Goal: Task Accomplishment & Management: Use online tool/utility

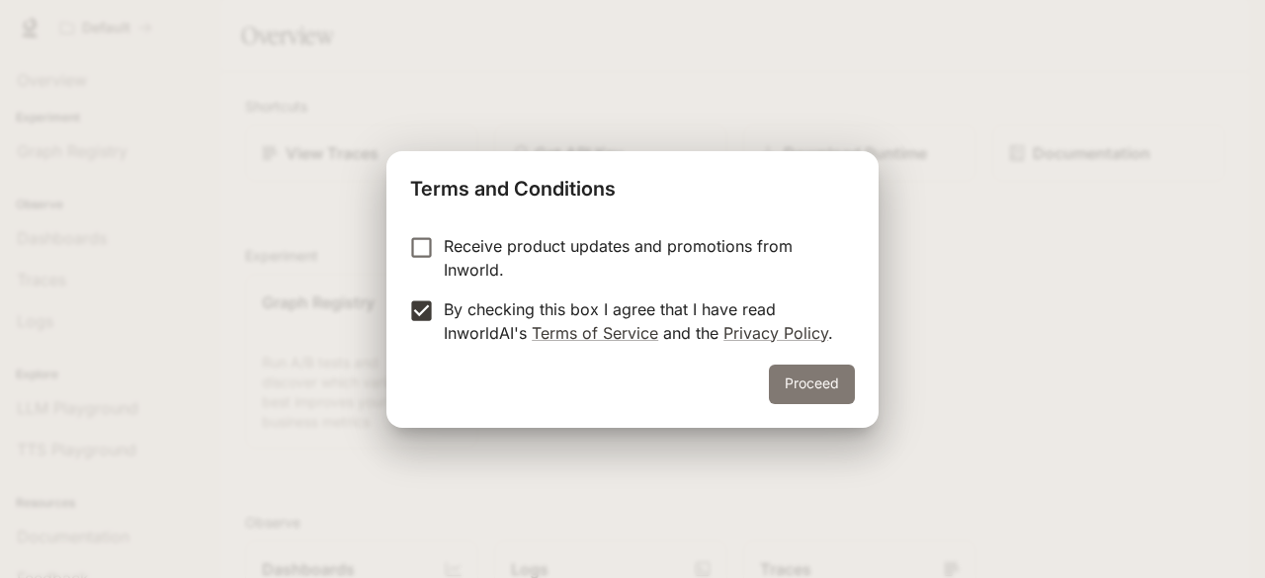
click at [827, 397] on button "Proceed" at bounding box center [812, 385] width 86 height 40
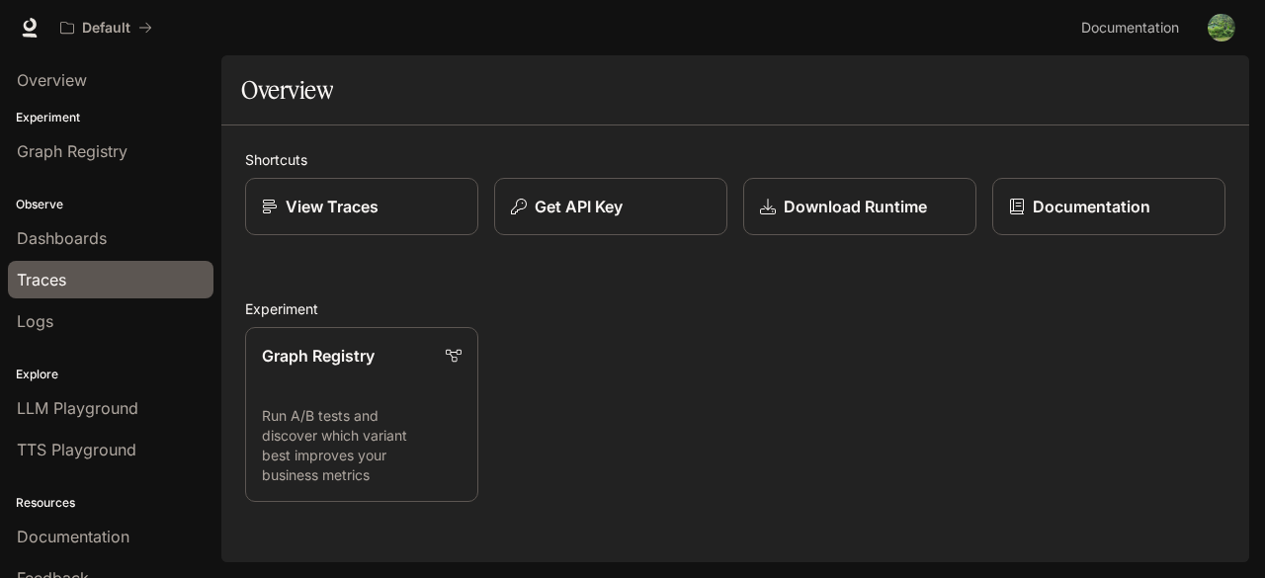
scroll to position [65, 0]
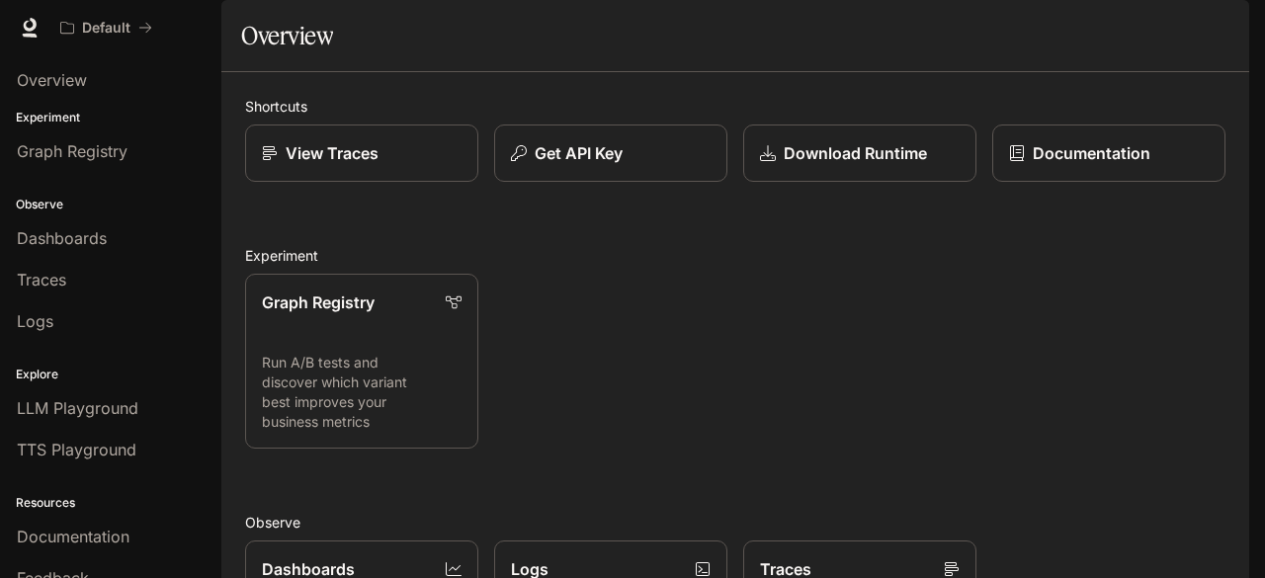
scroll to position [491, 0]
